Goal: Task Accomplishment & Management: Manage account settings

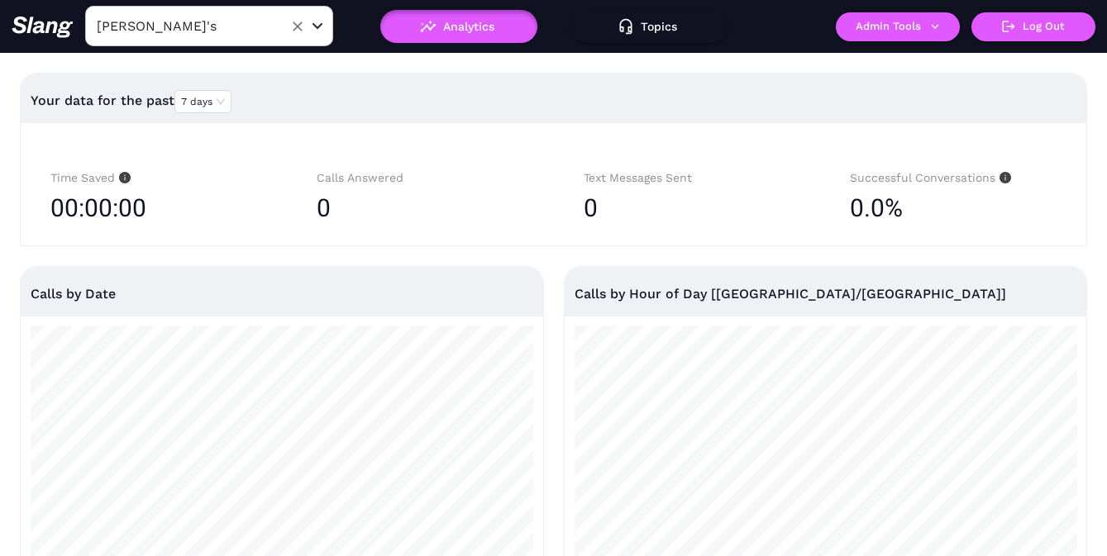
click at [199, 29] on input "[PERSON_NAME]'s" at bounding box center [184, 26] width 182 height 26
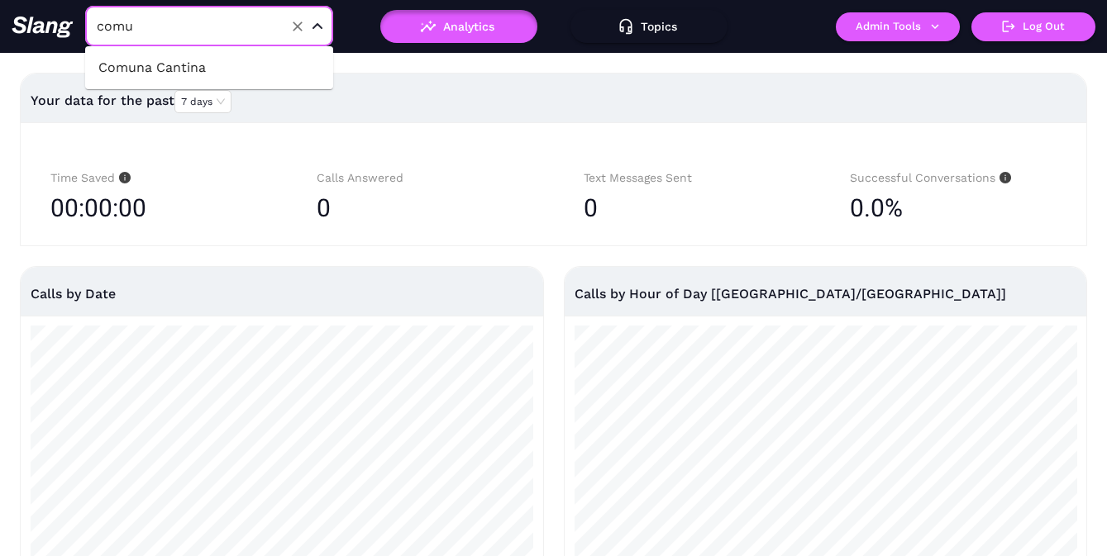
type input "comun"
drag, startPoint x: 191, startPoint y: 61, endPoint x: 220, endPoint y: 68, distance: 29.7
click at [191, 61] on li "Comuna Cantina" at bounding box center [209, 68] width 248 height 30
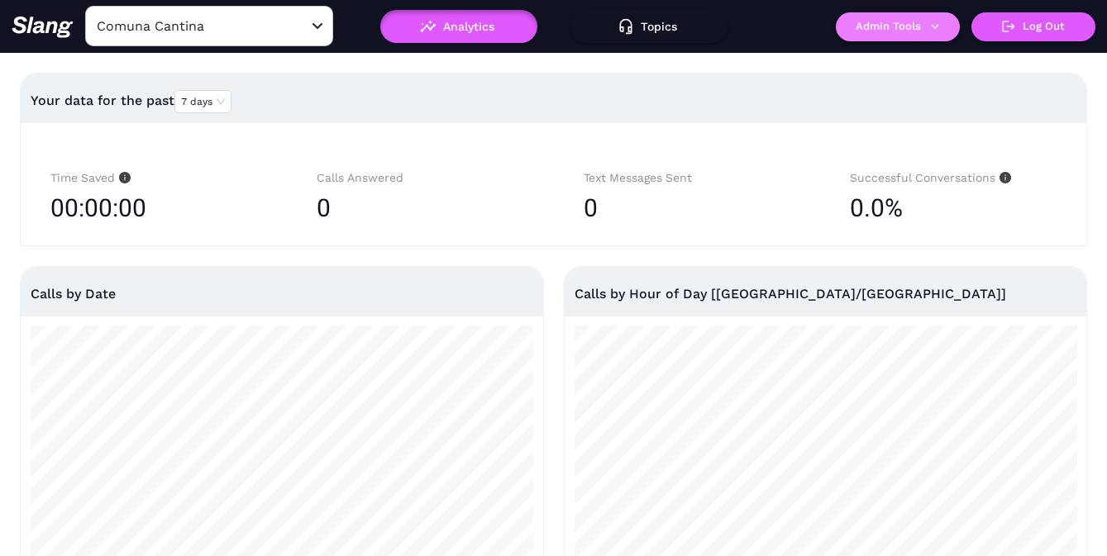
click at [903, 26] on button "Admin Tools" at bounding box center [898, 26] width 124 height 29
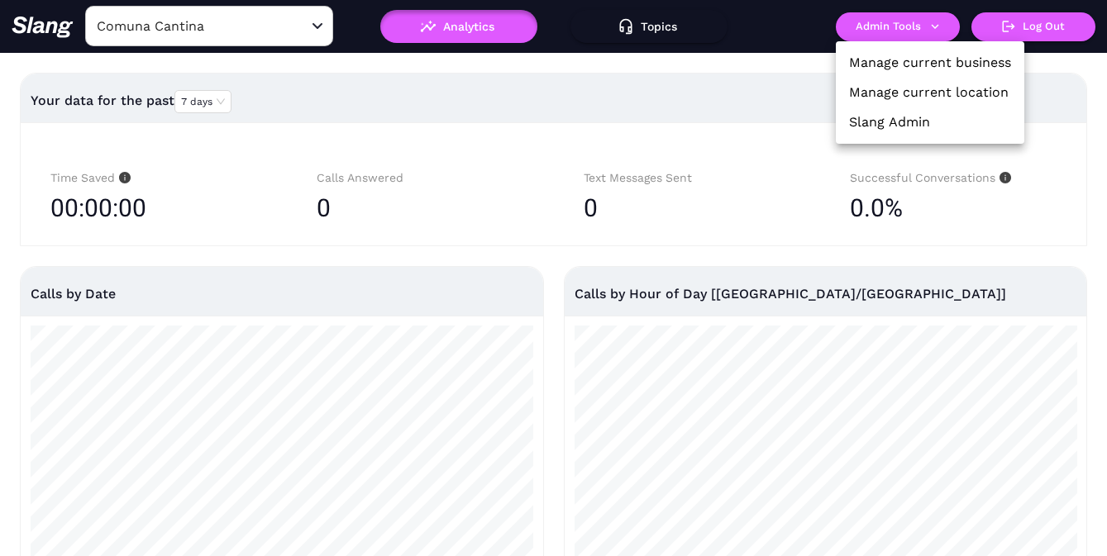
click at [900, 58] on link "Manage current business" at bounding box center [930, 63] width 162 height 20
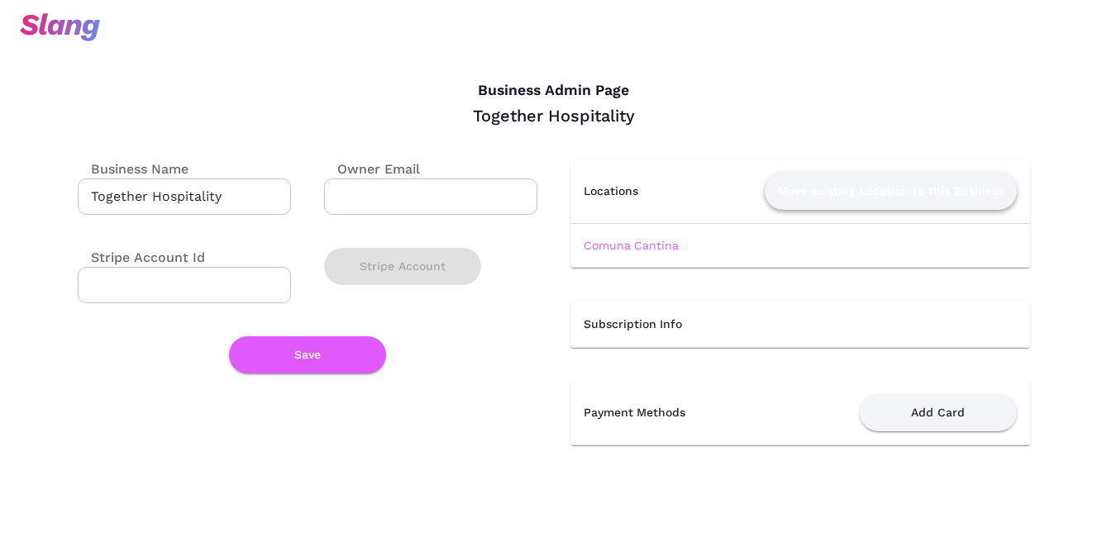
click at [844, 185] on button "Move existing Location to this Business" at bounding box center [891, 191] width 252 height 37
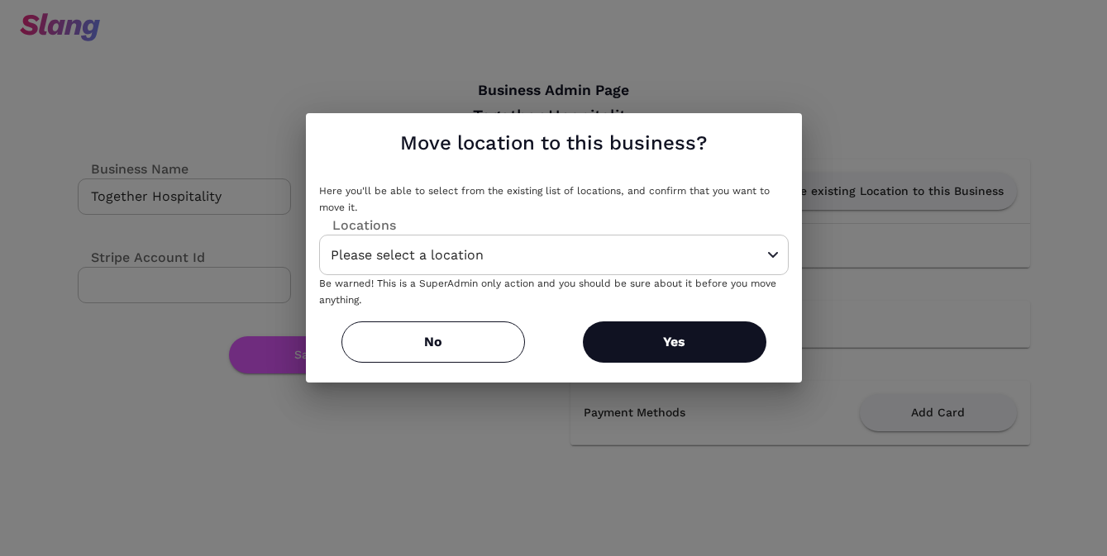
click at [551, 253] on input "Please select a location" at bounding box center [527, 255] width 403 height 26
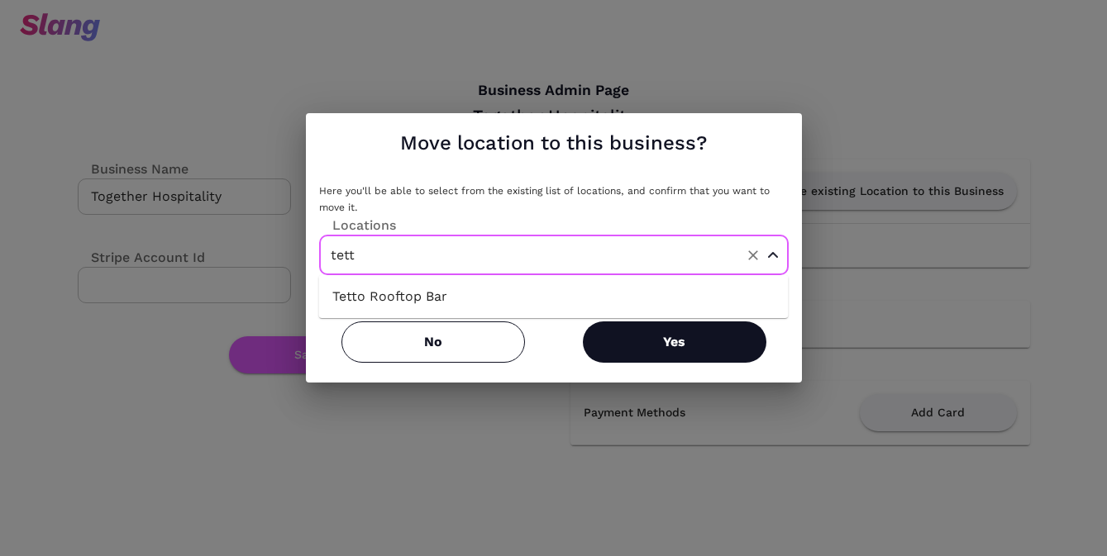
click at [493, 298] on li "Tetto Rooftop Bar" at bounding box center [553, 297] width 469 height 30
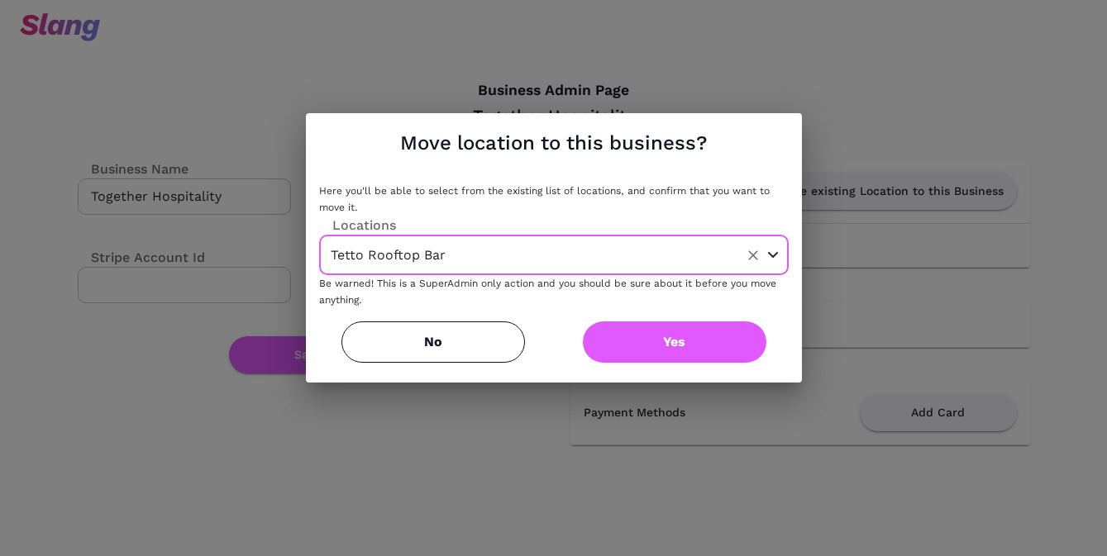
type input "Tetto Rooftop Bar"
click at [647, 343] on button "Yes" at bounding box center [674, 342] width 183 height 41
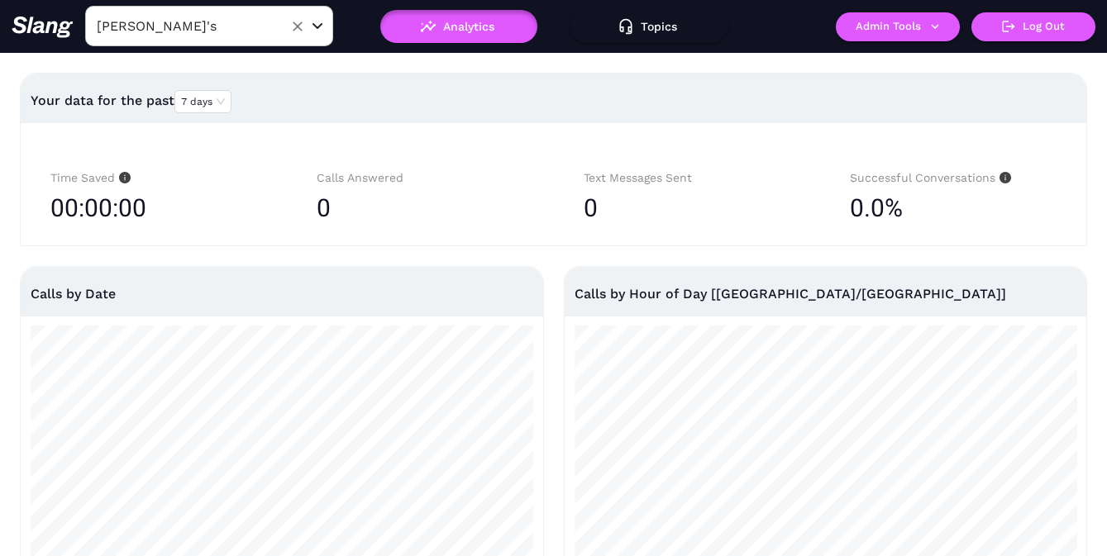
click at [224, 29] on input "[PERSON_NAME]'s" at bounding box center [184, 26] width 182 height 26
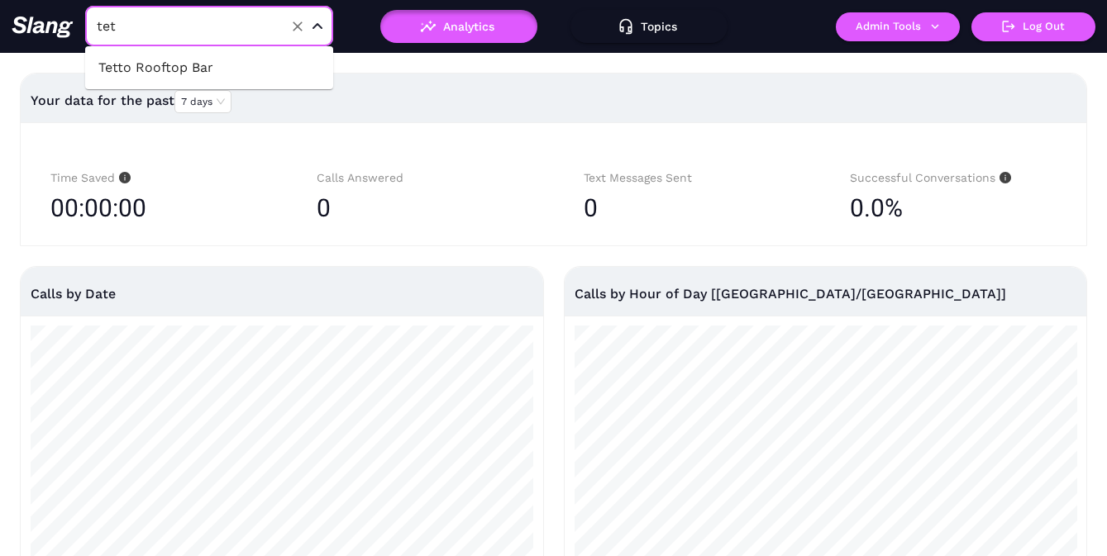
type input "tett"
click at [225, 66] on li "Tetto Rooftop Bar" at bounding box center [209, 68] width 248 height 30
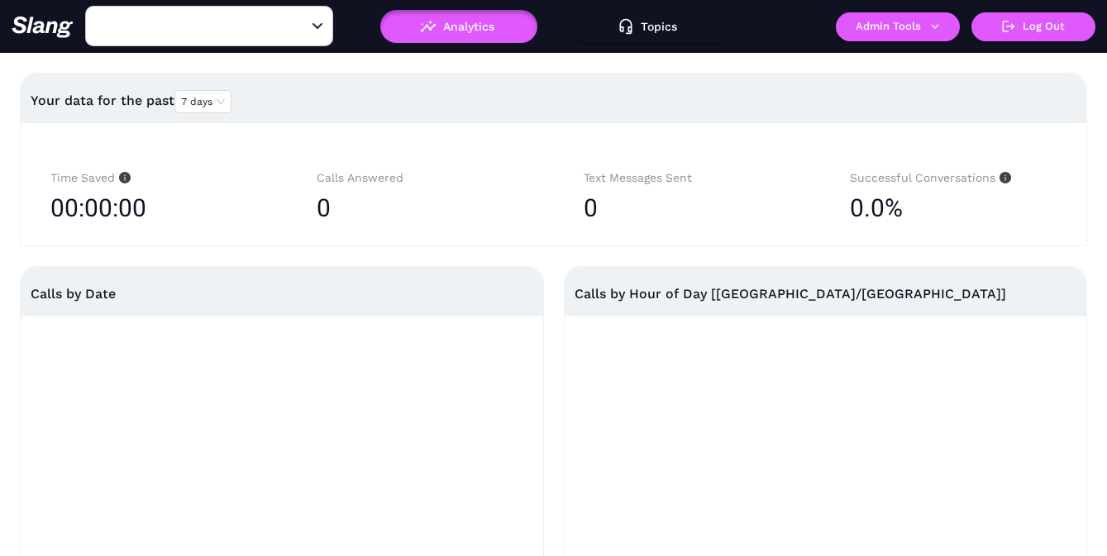
type input "Tetto Rooftop Bar"
click at [908, 32] on button "Admin Tools" at bounding box center [898, 26] width 124 height 29
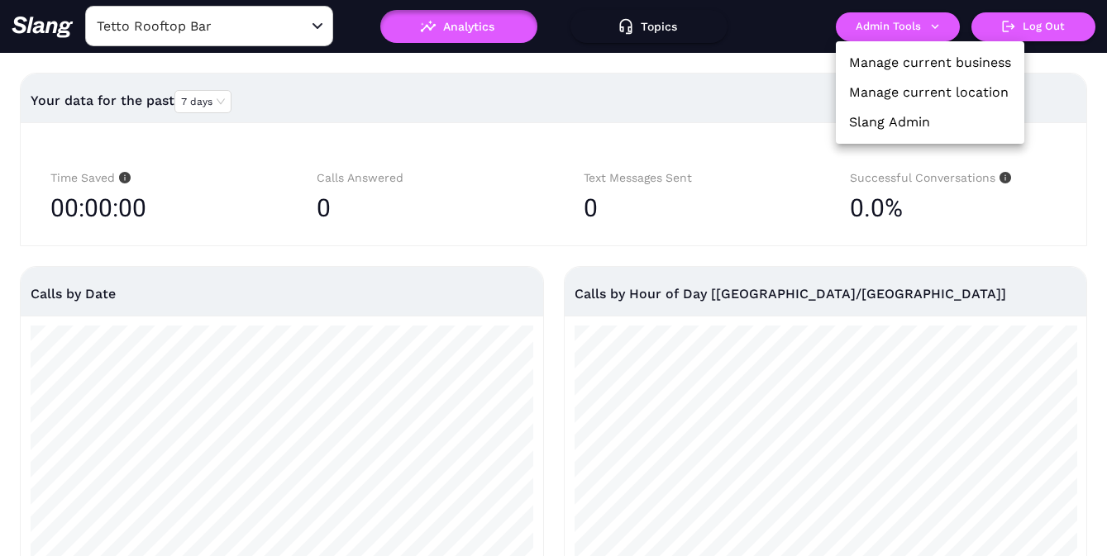
click at [903, 69] on link "Manage current business" at bounding box center [930, 63] width 162 height 20
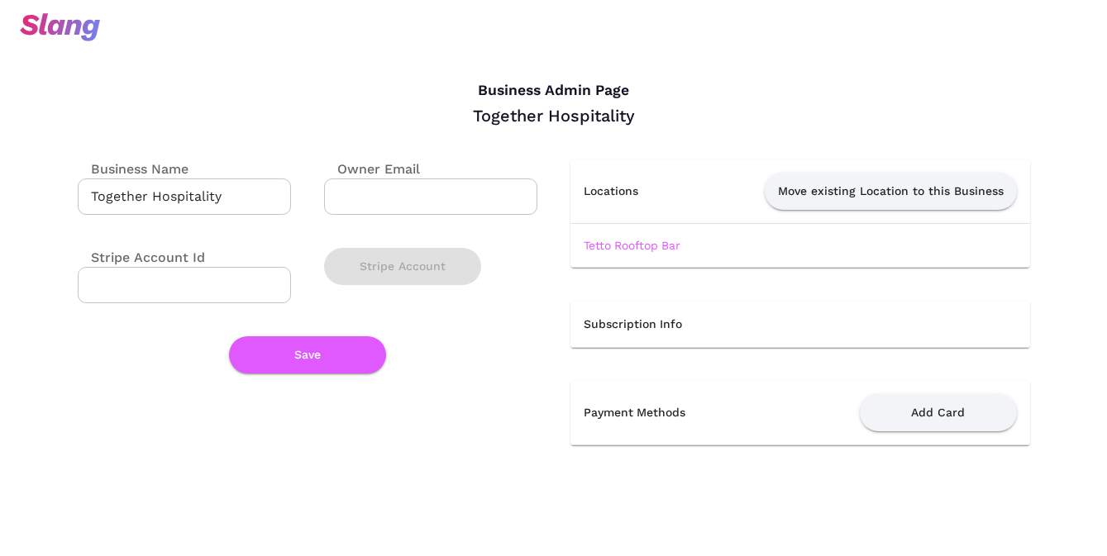
click at [226, 199] on input "Together Hospitality" at bounding box center [184, 197] width 213 height 36
type input "Together Hospitality dupe"
click at [289, 360] on button "Save" at bounding box center [307, 354] width 157 height 37
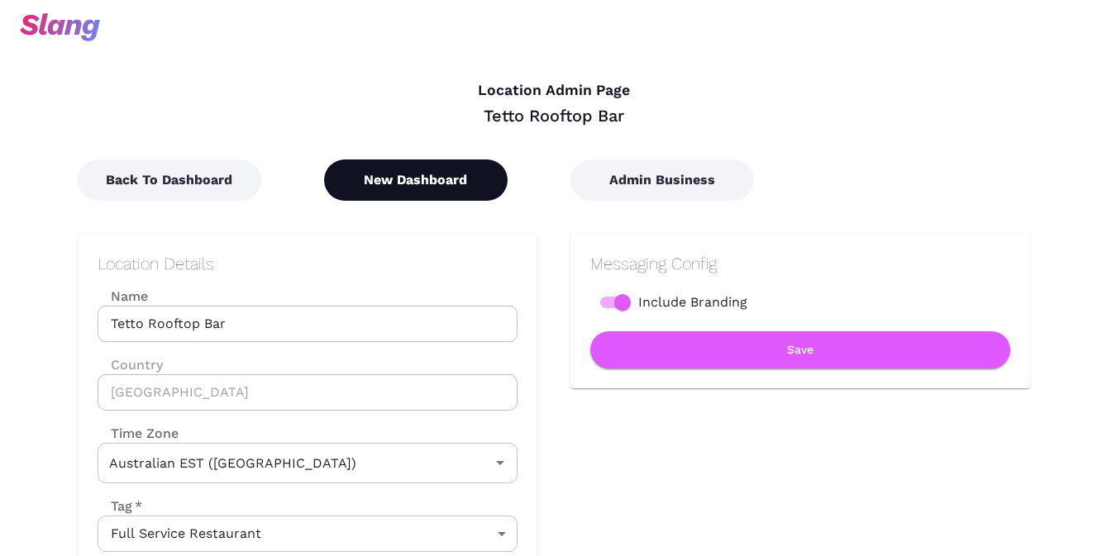
click at [382, 198] on button "New Dashboard" at bounding box center [415, 180] width 183 height 41
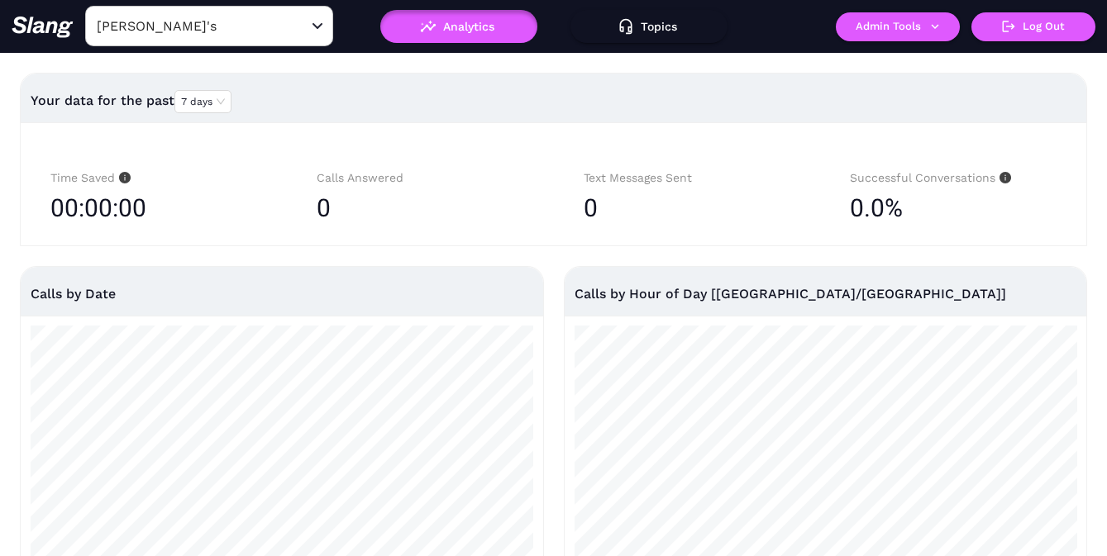
click at [236, 31] on input "[PERSON_NAME]'s" at bounding box center [184, 26] width 182 height 26
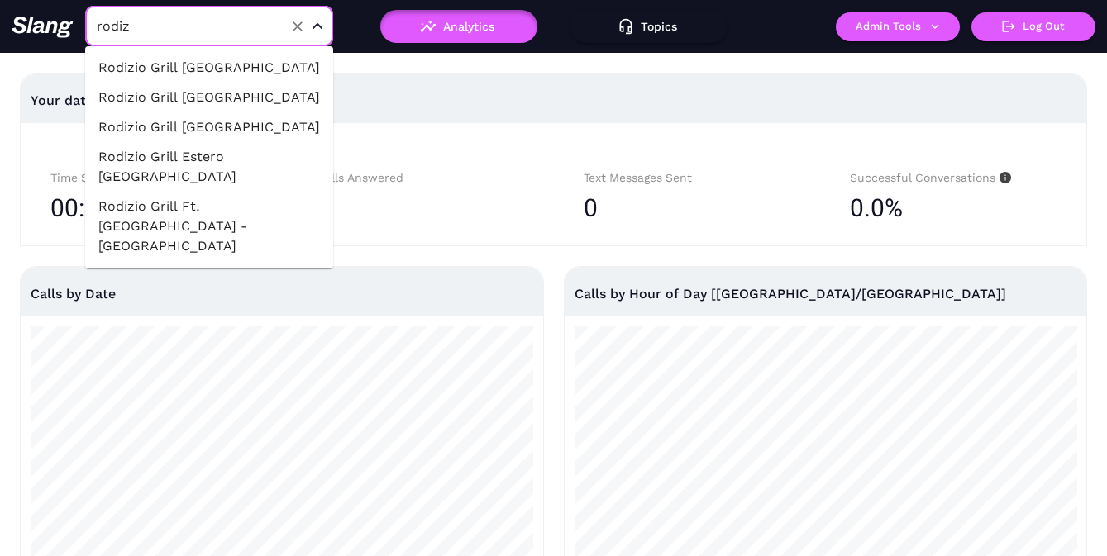
click at [393, 124] on div "Your data for the past 7 days" at bounding box center [554, 101] width 1046 height 54
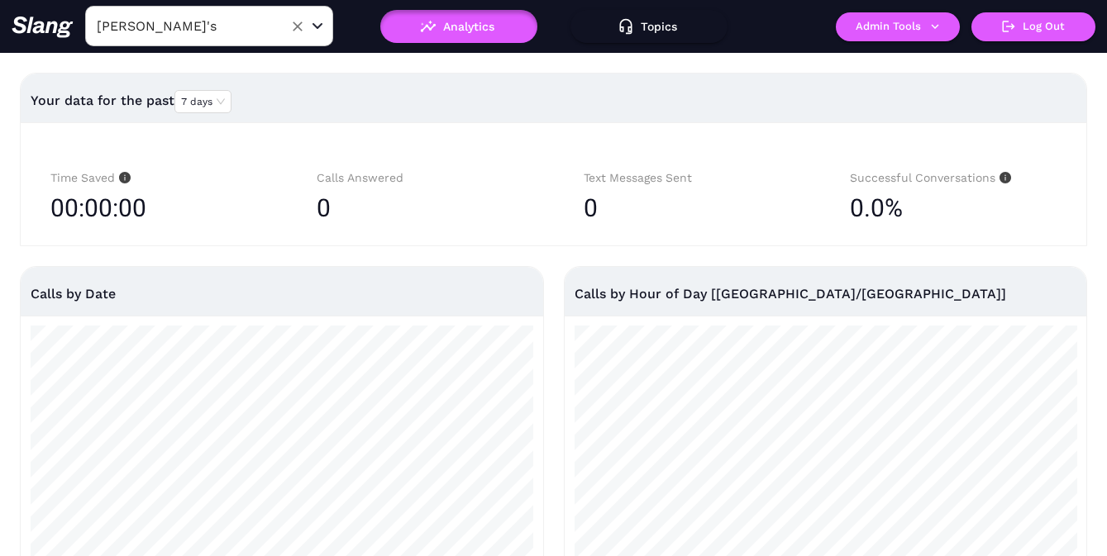
click at [246, 31] on input "[PERSON_NAME]'s" at bounding box center [184, 26] width 182 height 26
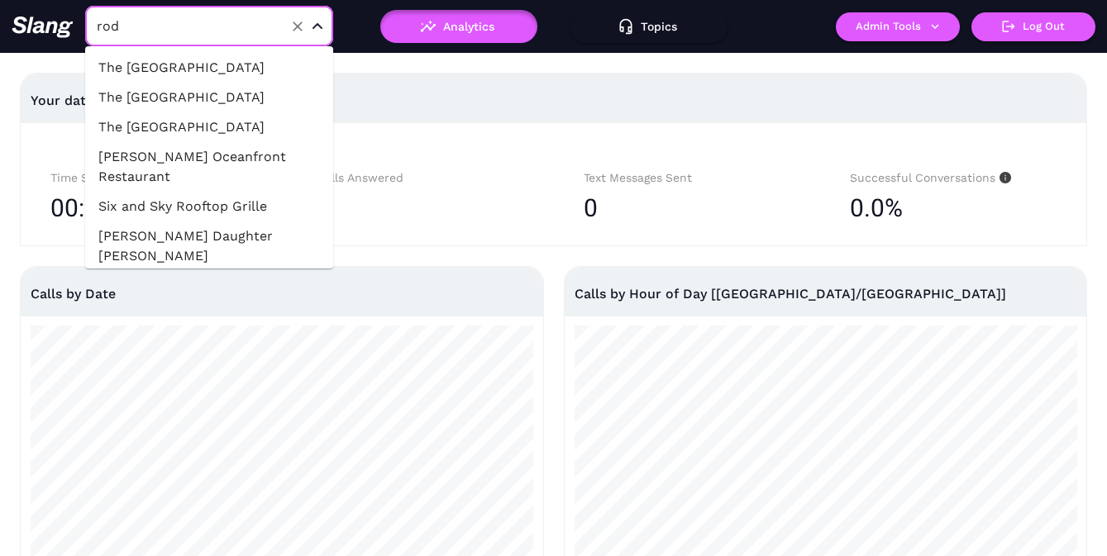
type input "rodi"
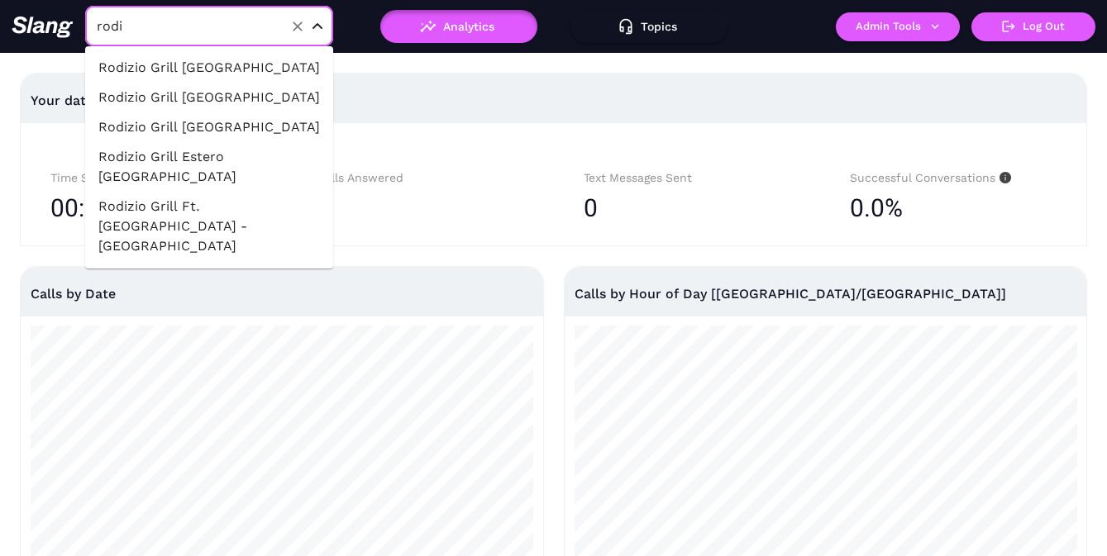
click at [232, 82] on li "Rodizio Grill [GEOGRAPHIC_DATA]" at bounding box center [209, 68] width 248 height 30
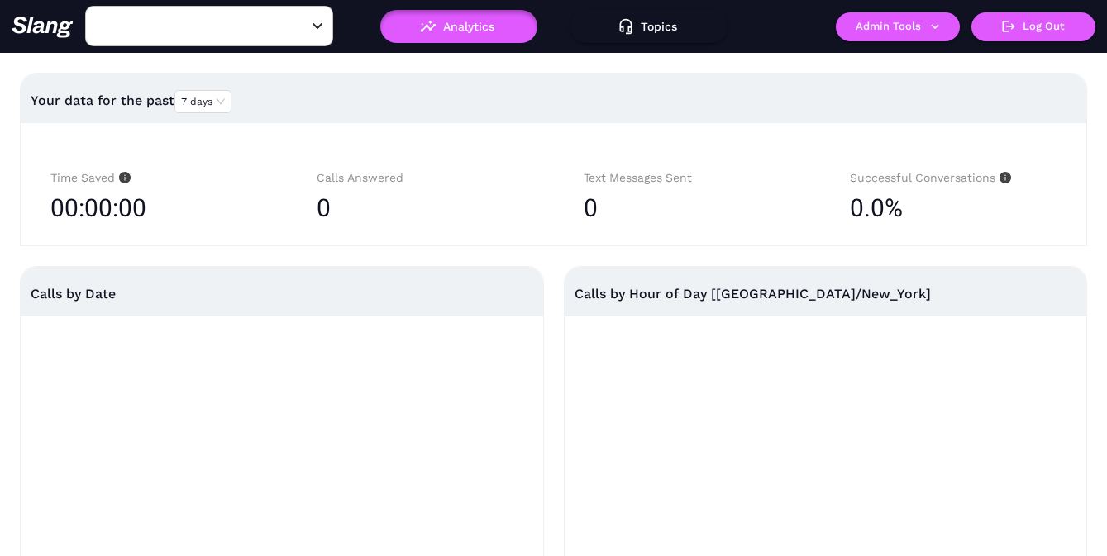
type input "Rodizio Grill [GEOGRAPHIC_DATA]"
click at [889, 11] on div "Rodizio Grill Chattanooga Downtown ​ Analytics Topics ! Admin Tools Log Out" at bounding box center [553, 26] width 1107 height 53
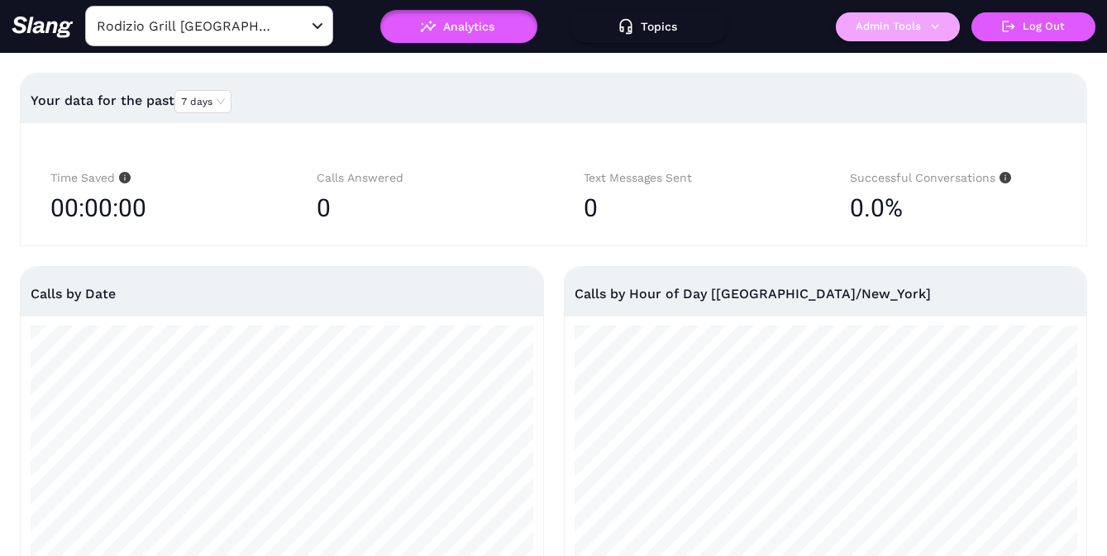
click at [889, 17] on button "Admin Tools" at bounding box center [898, 26] width 124 height 29
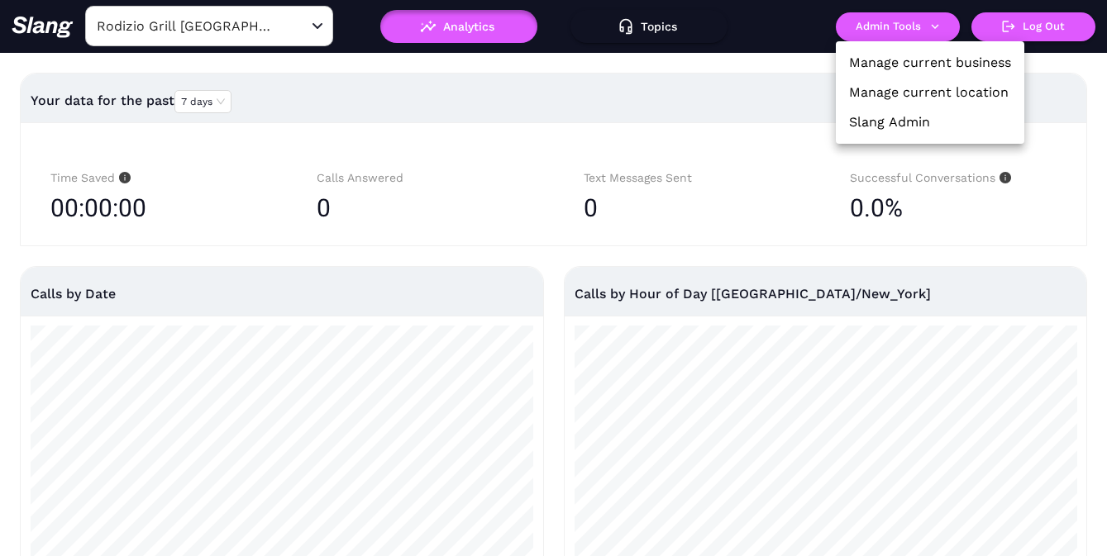
click at [906, 89] on link "Manage current location" at bounding box center [929, 93] width 160 height 20
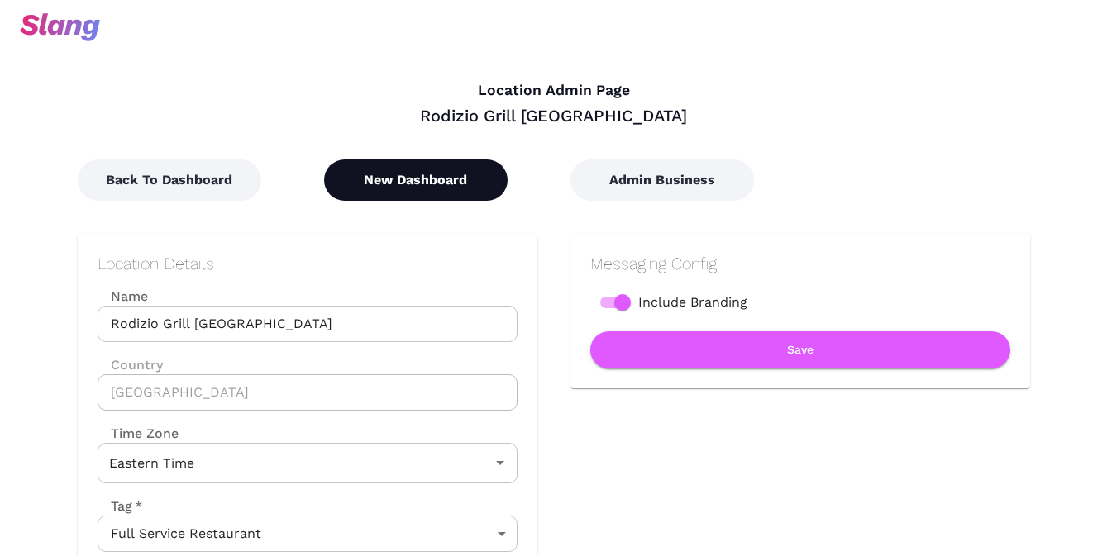
click at [400, 191] on button "New Dashboard" at bounding box center [415, 180] width 183 height 41
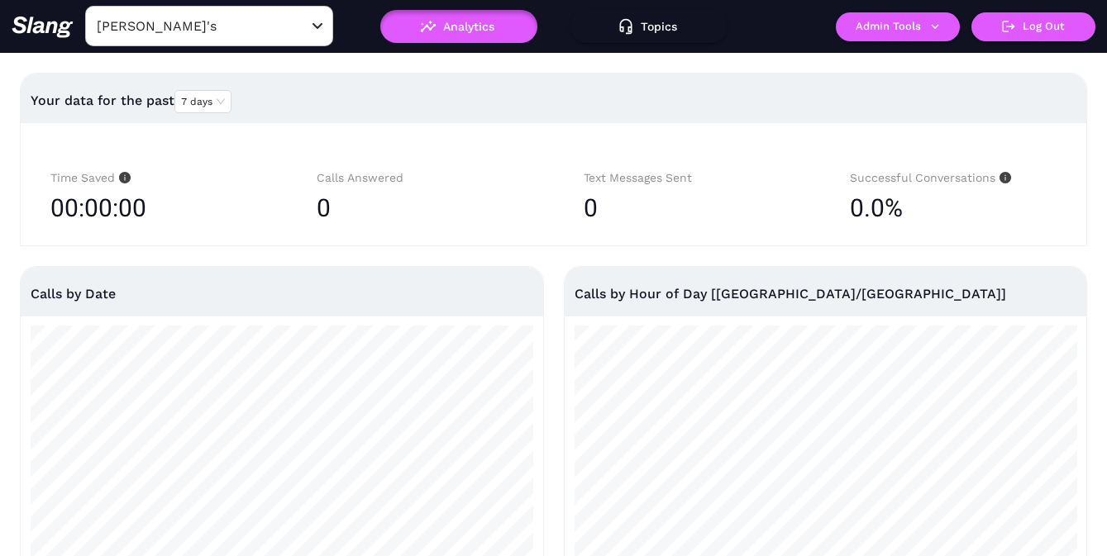
click at [250, 29] on input "[PERSON_NAME]'s" at bounding box center [184, 26] width 182 height 26
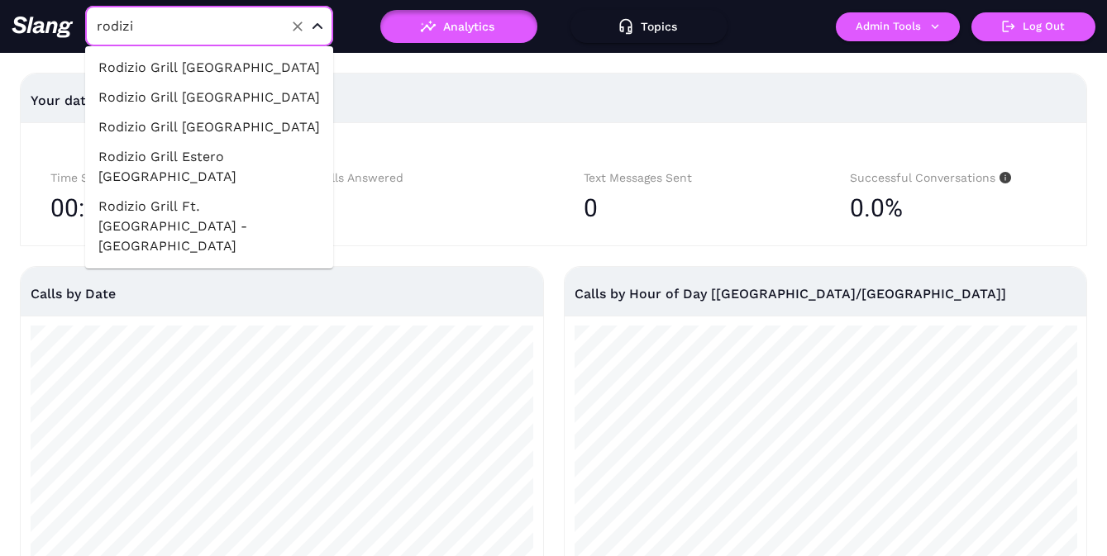
type input "rodizio"
click at [196, 83] on li "Rodizio Grill [GEOGRAPHIC_DATA]" at bounding box center [209, 68] width 248 height 30
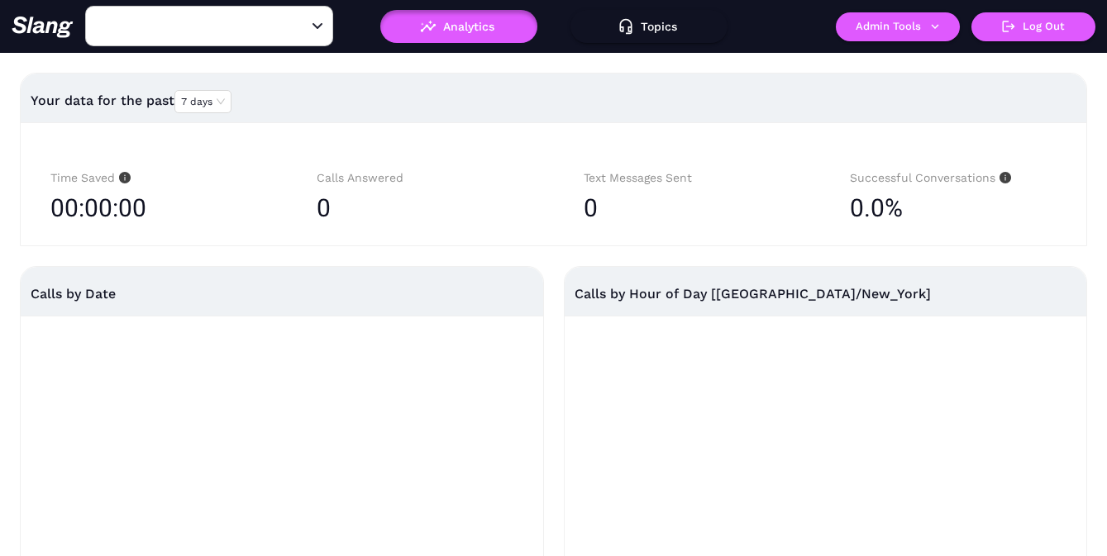
type input "Rodizio Grill [GEOGRAPHIC_DATA]"
click at [908, 30] on button "Admin Tools" at bounding box center [898, 26] width 124 height 29
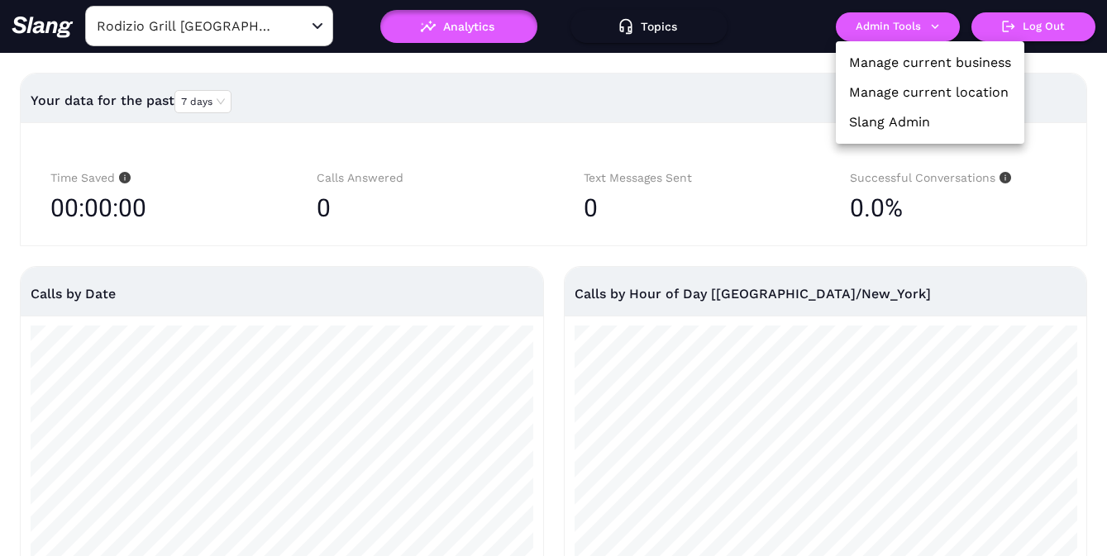
click at [908, 62] on link "Manage current business" at bounding box center [930, 63] width 162 height 20
